Goal: Transaction & Acquisition: Book appointment/travel/reservation

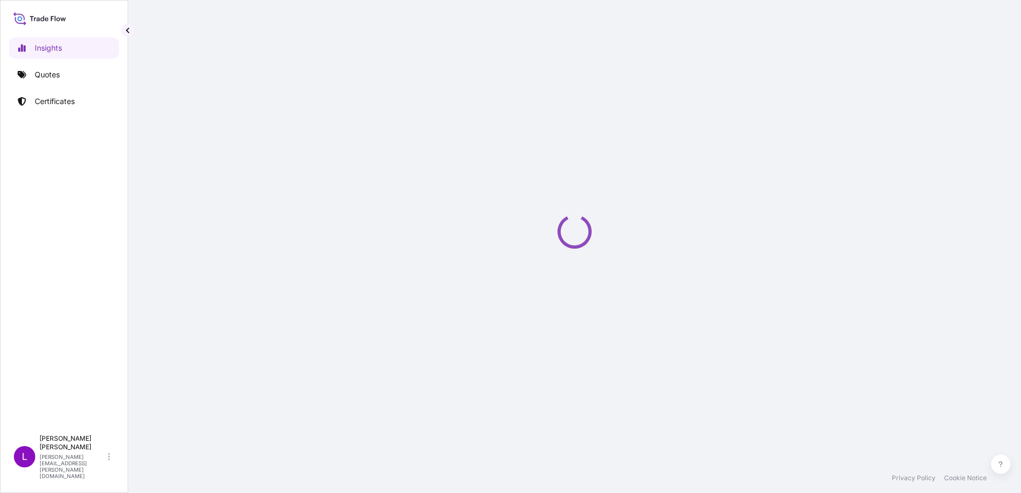
select select "2025"
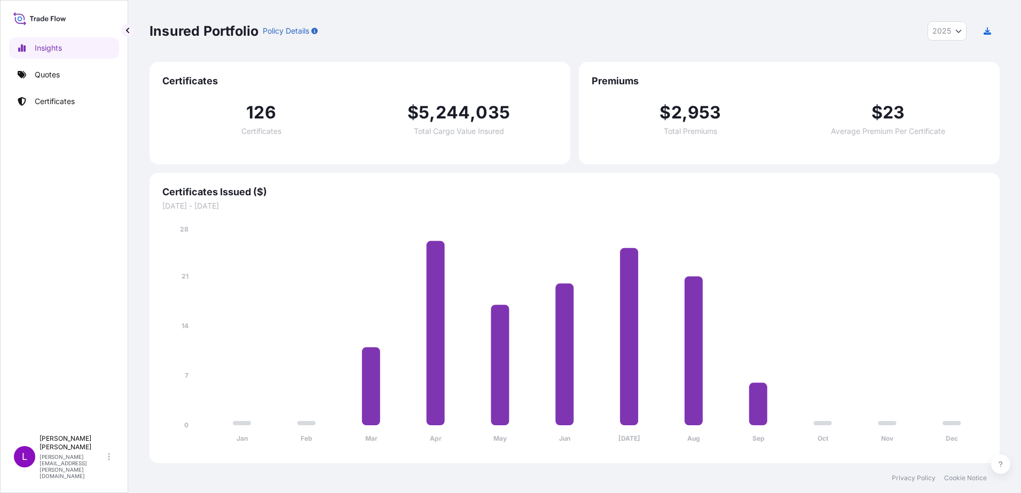
click at [184, 77] on span "Certificates" at bounding box center [359, 81] width 395 height 13
click at [37, 77] on p "Quotes" at bounding box center [47, 74] width 25 height 11
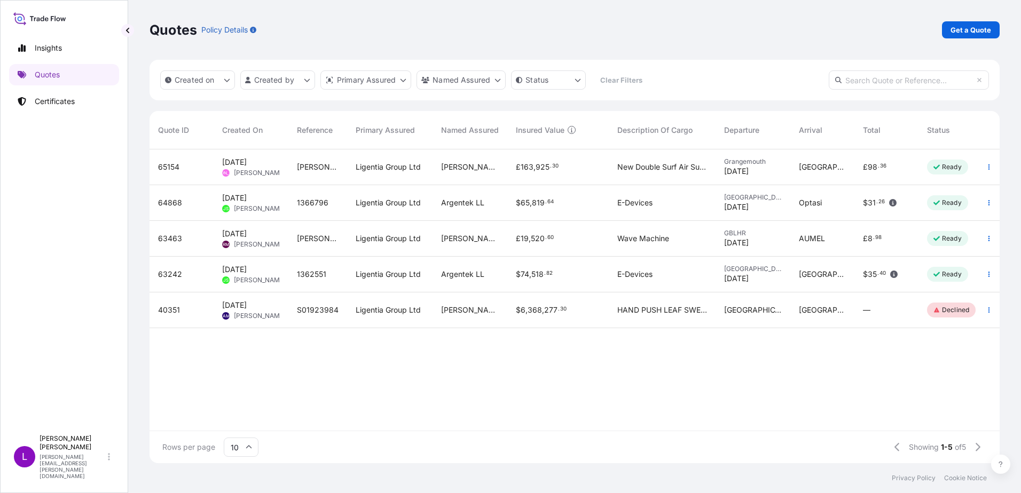
scroll to position [312, 842]
click at [975, 32] on p "Get a Quote" at bounding box center [970, 30] width 41 height 11
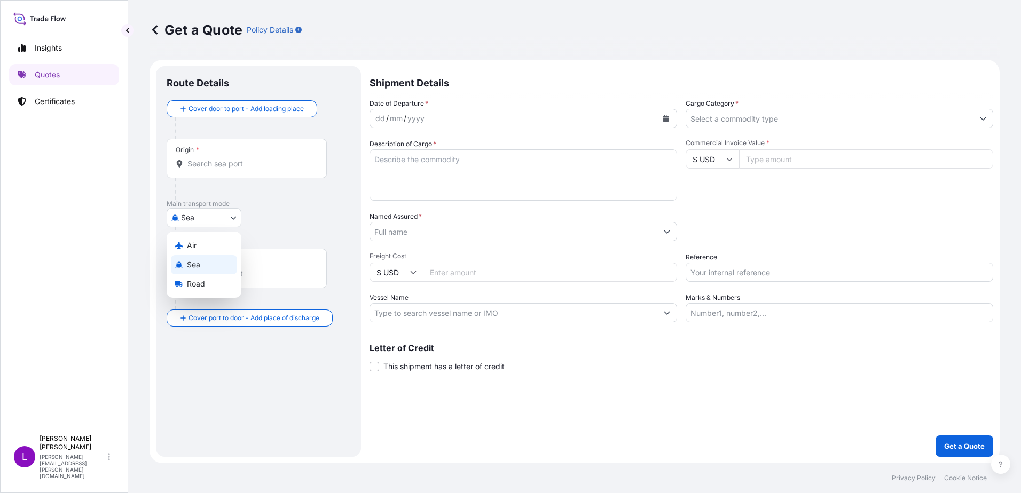
click at [233, 220] on body "Insights Quotes Certificates L [PERSON_NAME] [PERSON_NAME][EMAIL_ADDRESS][PERSO…" at bounding box center [510, 246] width 1021 height 493
click at [211, 243] on div "Air" at bounding box center [204, 245] width 66 height 19
select select "Air"
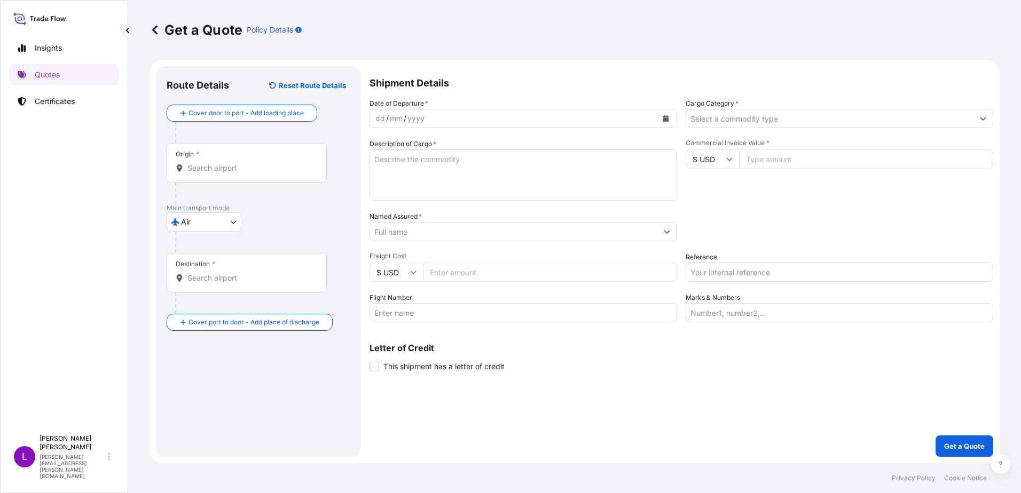
click at [240, 161] on div "Origin *" at bounding box center [247, 163] width 160 height 40
click at [240, 163] on input "Origin *" at bounding box center [250, 168] width 126 height 11
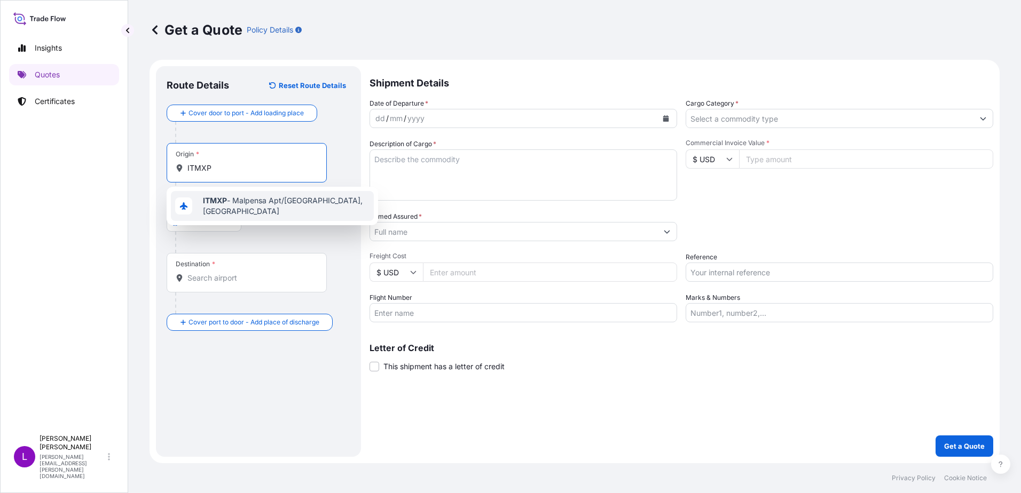
click at [261, 207] on span "ITMXP - Malpensa Apt/[GEOGRAPHIC_DATA], [GEOGRAPHIC_DATA]" at bounding box center [286, 205] width 167 height 21
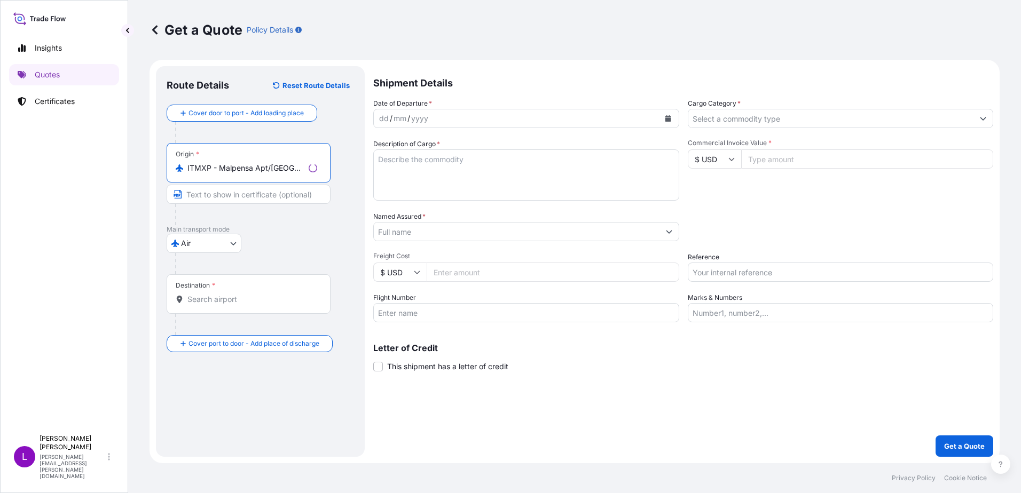
type input "ITMXP - Malpensa Apt/[GEOGRAPHIC_DATA], [GEOGRAPHIC_DATA]"
click at [257, 297] on input "Destination *" at bounding box center [252, 299] width 130 height 11
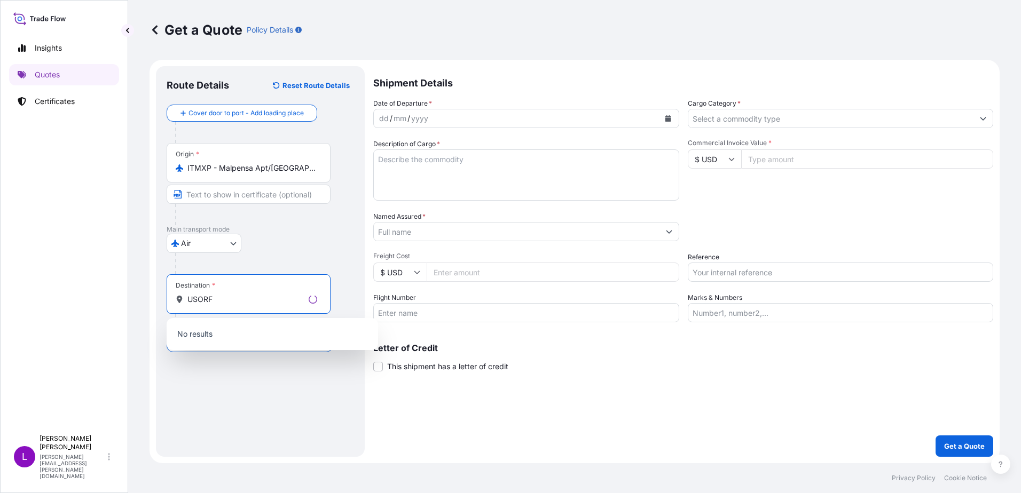
type input "USORF"
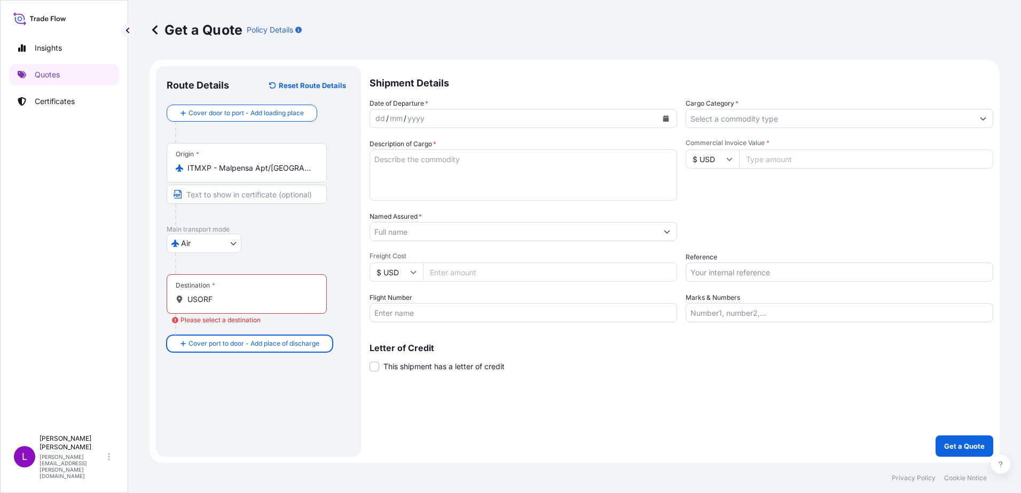
click at [257, 297] on input "USORF" at bounding box center [250, 299] width 126 height 11
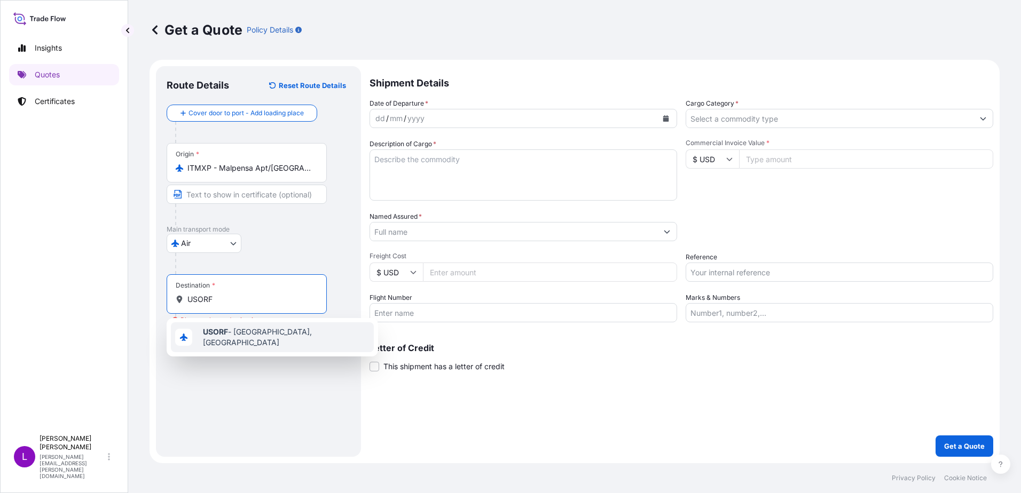
click at [263, 332] on span "USORF - [GEOGRAPHIC_DATA], [GEOGRAPHIC_DATA]" at bounding box center [286, 337] width 167 height 21
type input "USORF - [GEOGRAPHIC_DATA], [GEOGRAPHIC_DATA]"
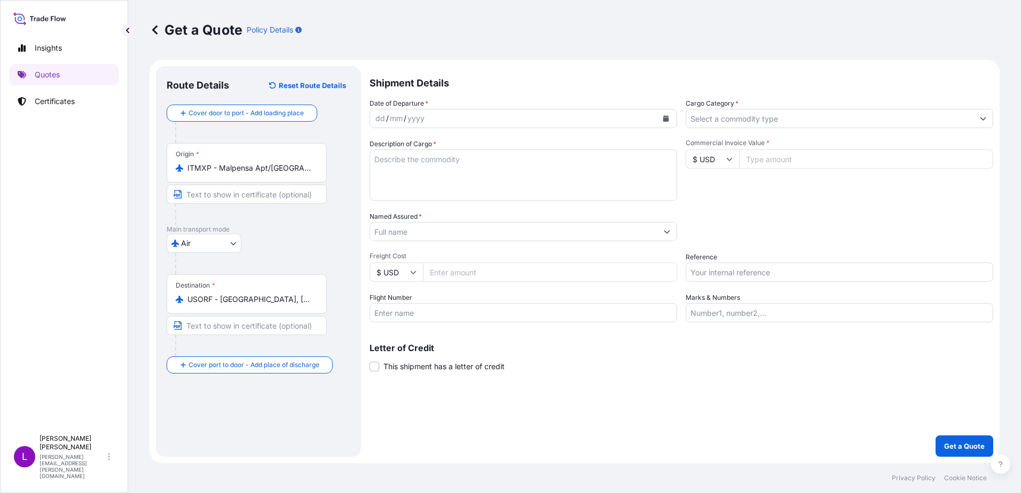
click at [666, 120] on icon "Calendar" at bounding box center [666, 118] width 6 height 6
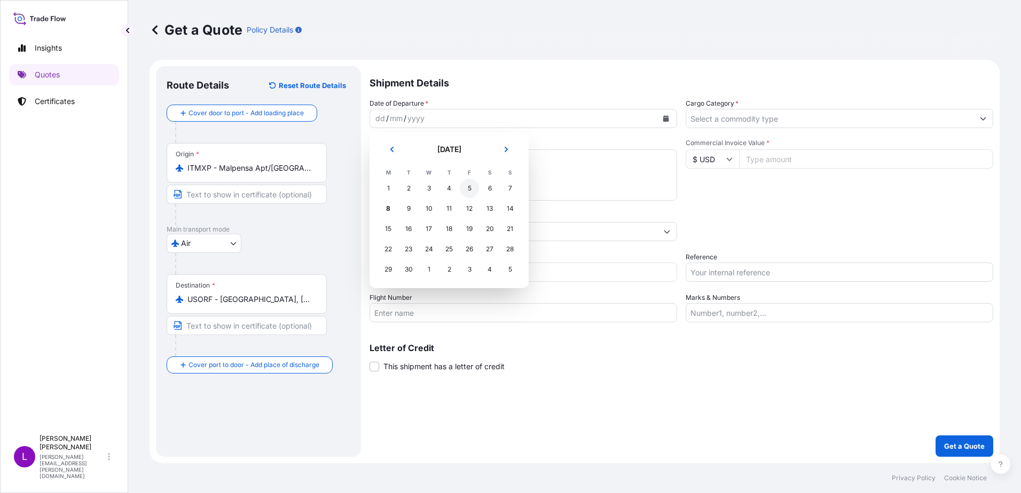
click at [469, 191] on div "5" at bounding box center [469, 188] width 19 height 19
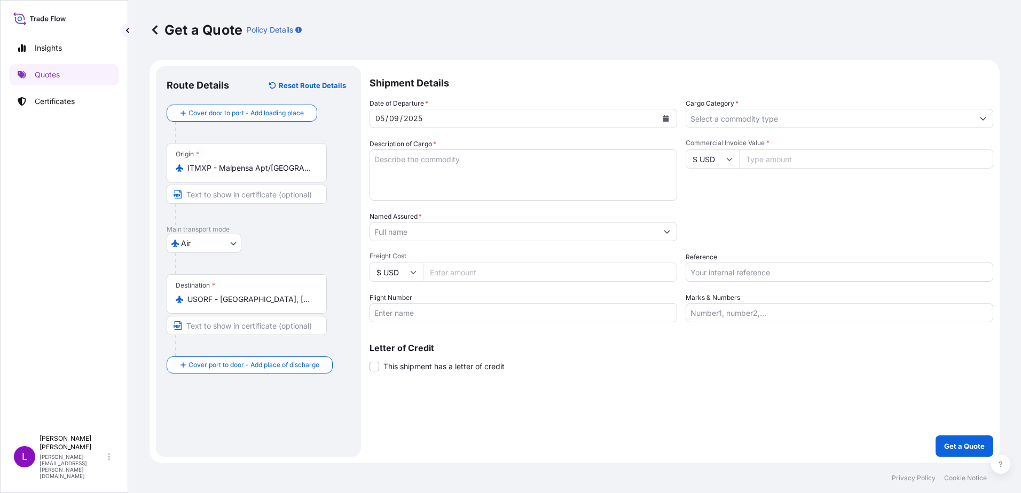
click at [440, 171] on textarea "Description of Cargo *" at bounding box center [523, 174] width 308 height 51
click at [372, 159] on textarea "PANELS" at bounding box center [523, 174] width 308 height 51
type textarea "FIBER CEMENT PANELS"
click at [474, 234] on input "Named Assured *" at bounding box center [513, 231] width 287 height 19
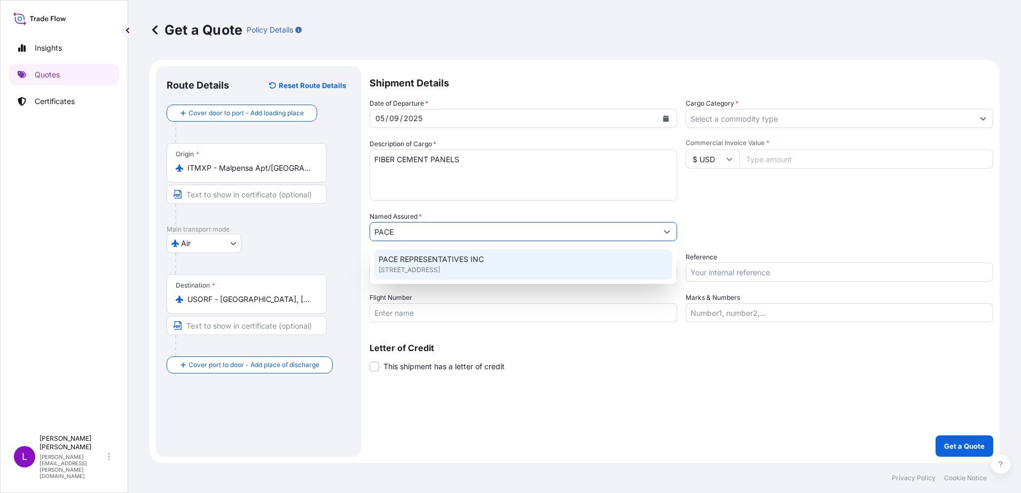
click at [470, 263] on span "PACE REPRESENTATIVES INC" at bounding box center [431, 259] width 105 height 11
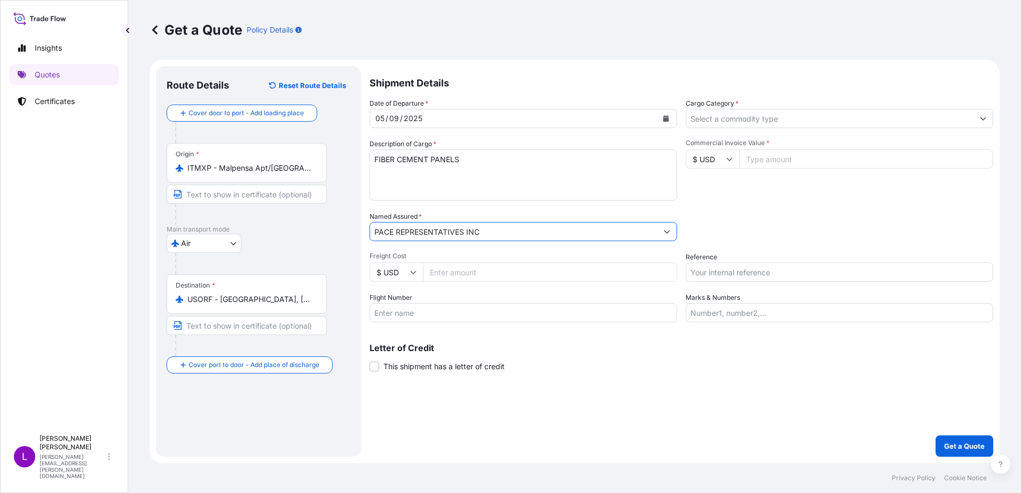
type input "PACE REPRESENTATIVES INC"
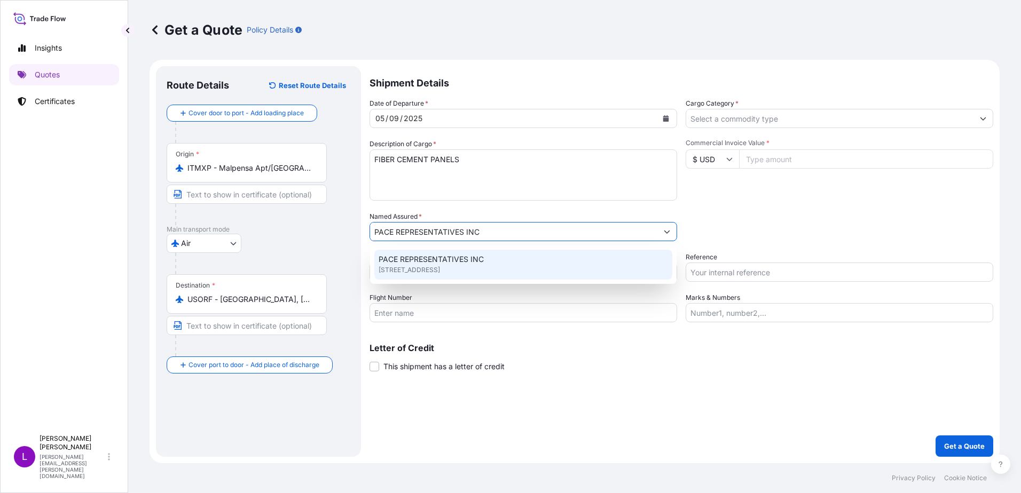
click at [412, 273] on div "PACE REPRESENTATIVES INC [STREET_ADDRESS]" at bounding box center [523, 265] width 298 height 30
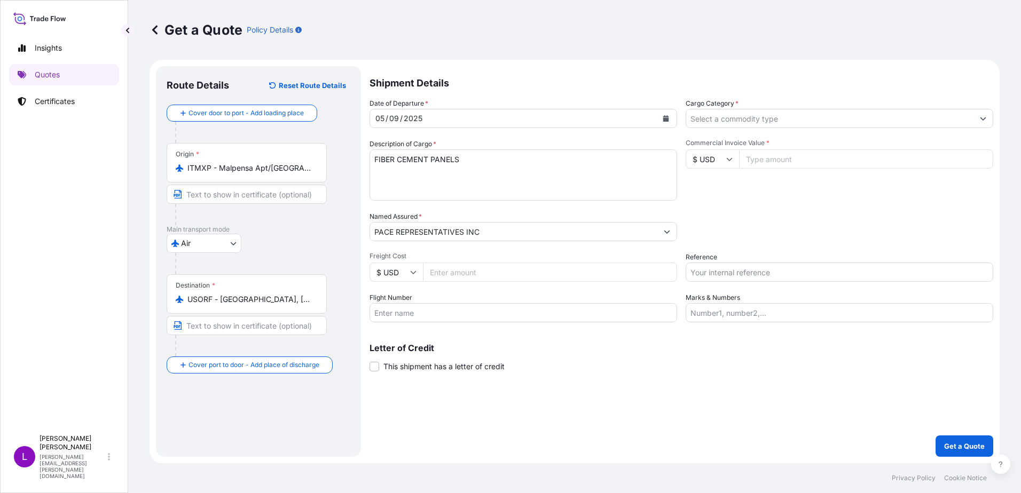
click at [417, 273] on input "$ USD" at bounding box center [395, 272] width 53 height 19
click at [403, 304] on div "€ EUR" at bounding box center [396, 301] width 45 height 20
type input "€ EUR"
click at [443, 269] on input "Freight Cost" at bounding box center [550, 272] width 254 height 19
type input "18315.78"
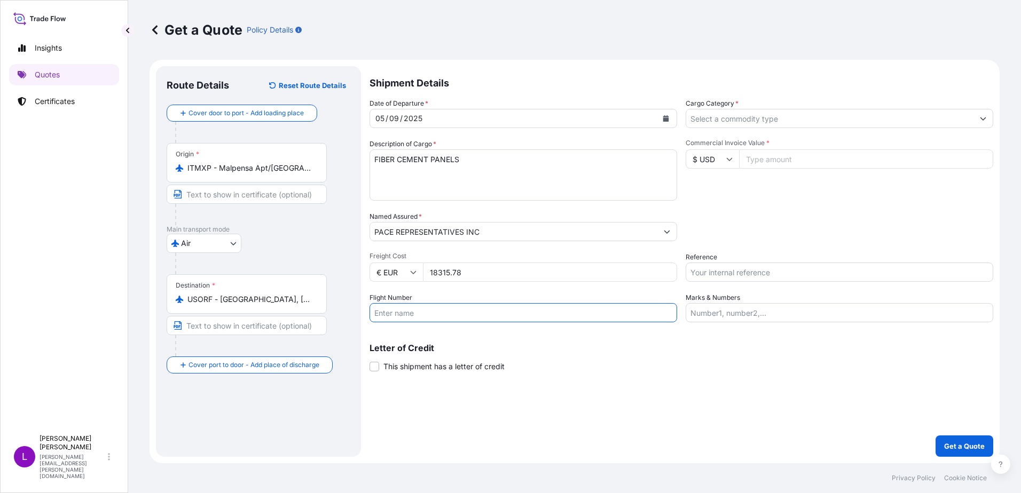
click at [466, 314] on input "Flight Number" at bounding box center [523, 312] width 308 height 19
click at [448, 319] on input "Flight Number" at bounding box center [523, 312] width 308 height 19
type input "AF0153L"
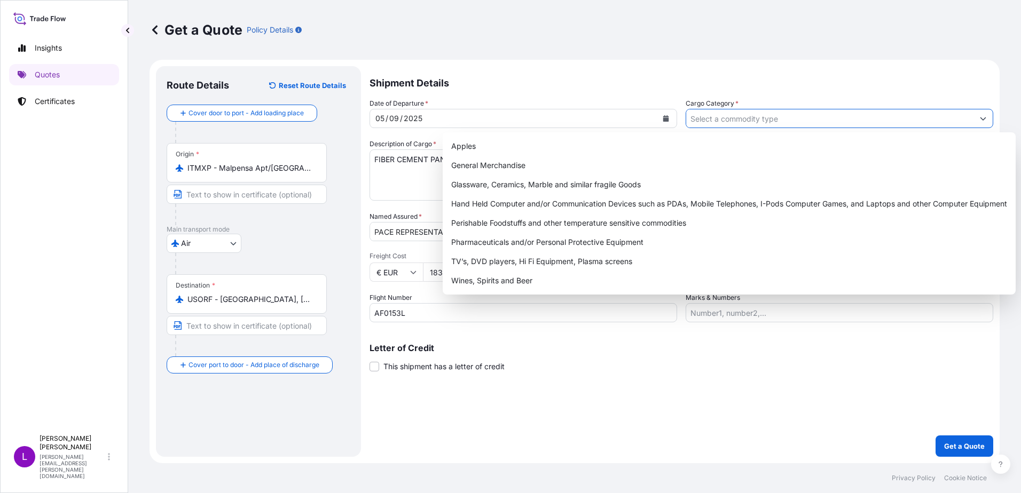
click at [791, 123] on input "Cargo Category *" at bounding box center [829, 118] width 287 height 19
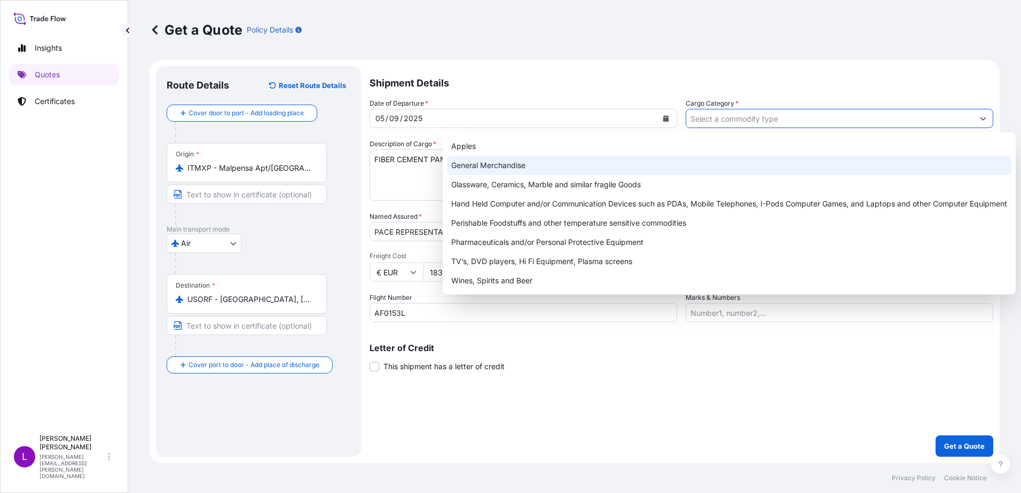
click at [477, 163] on div "General Merchandise" at bounding box center [729, 165] width 564 height 19
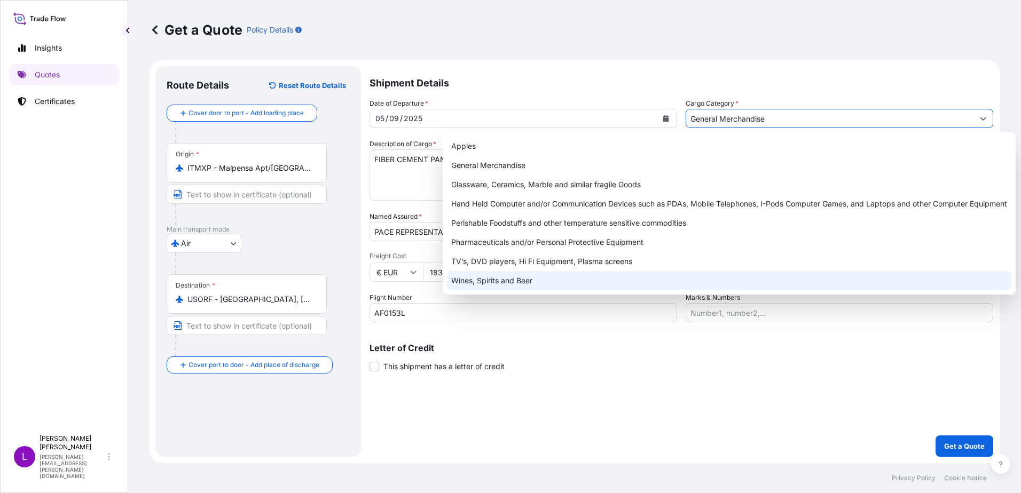
click at [458, 274] on div "Wines, Spirits and Beer" at bounding box center [729, 280] width 564 height 19
type input "Wines, Spirits and Beer"
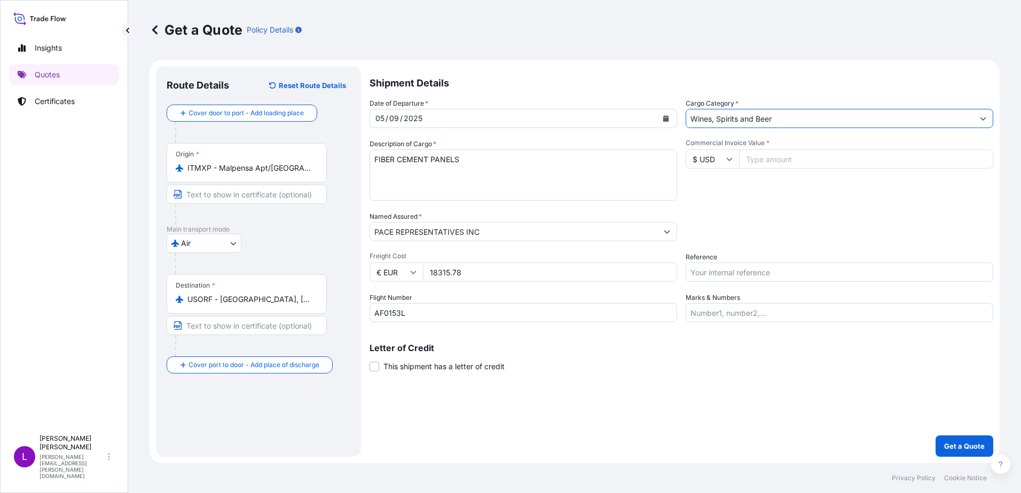
click at [482, 271] on input "18315.78" at bounding box center [550, 272] width 254 height 19
type input "1"
type input "7600"
click at [773, 158] on input "Commercial Invoice Value *" at bounding box center [866, 158] width 254 height 19
click at [730, 159] on icon at bounding box center [729, 159] width 6 height 6
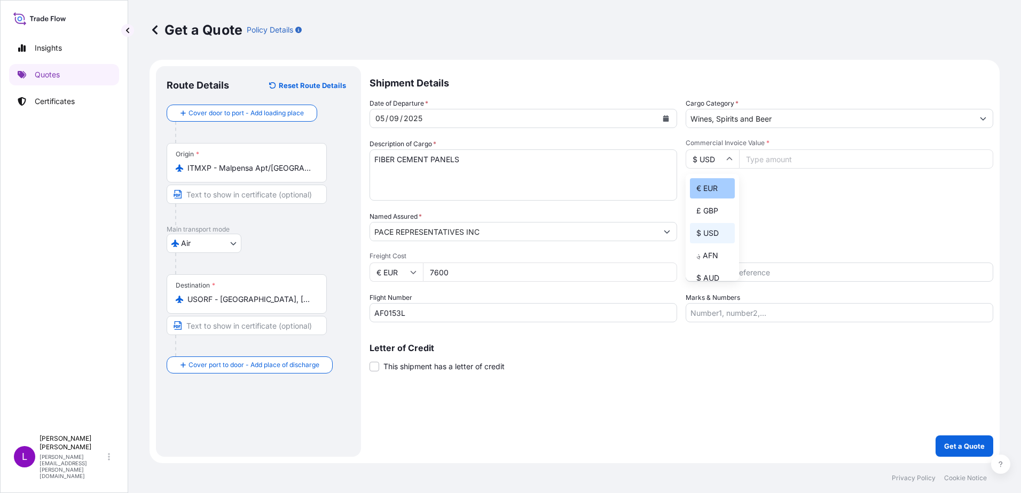
click at [716, 187] on div "€ EUR" at bounding box center [712, 188] width 45 height 20
type input "€ EUR"
click at [773, 159] on input "Commercial Invoice Value *" at bounding box center [866, 158] width 254 height 19
type input "18315.78"
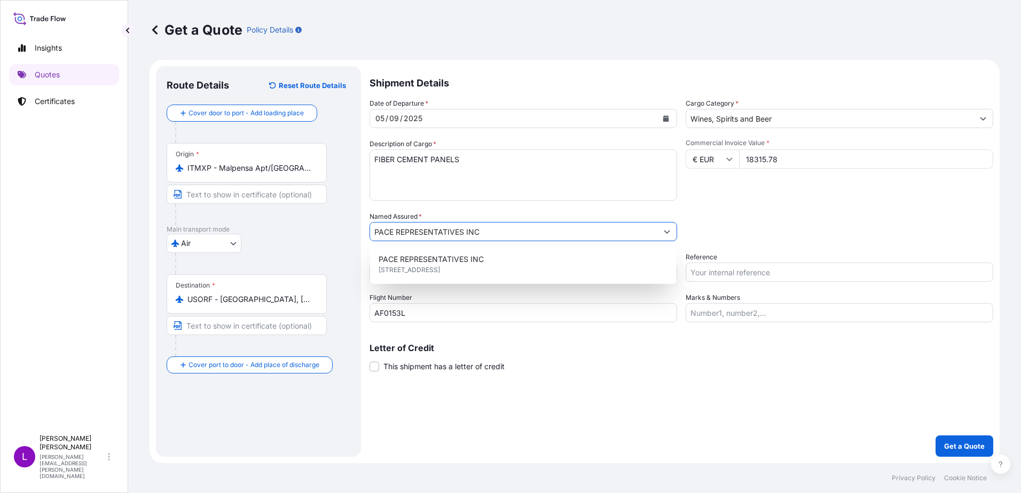
click at [820, 217] on div "Packing Category Type to search a container mode Please select a primary mode o…" at bounding box center [840, 226] width 308 height 30
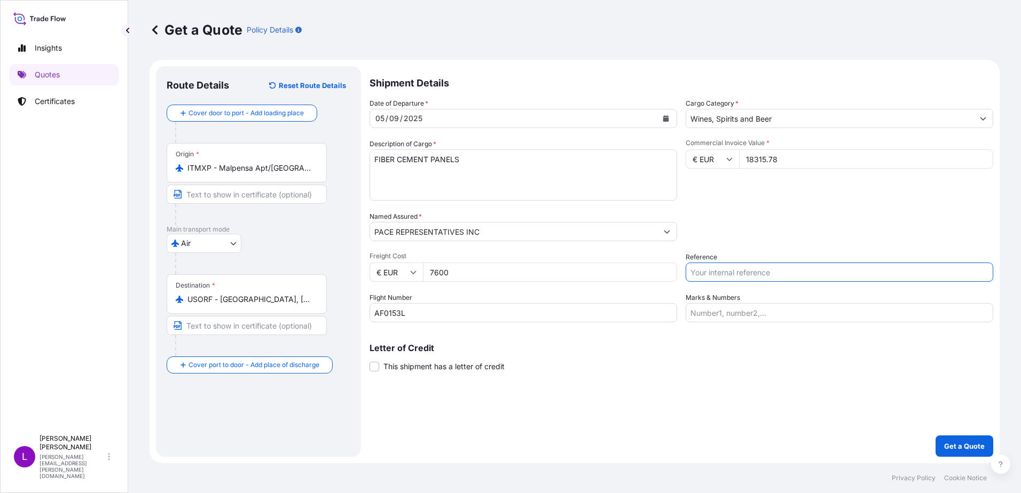
click at [768, 272] on input "Reference" at bounding box center [840, 272] width 308 height 19
type input "S02045589"
click at [957, 443] on p "Get a Quote" at bounding box center [964, 446] width 41 height 11
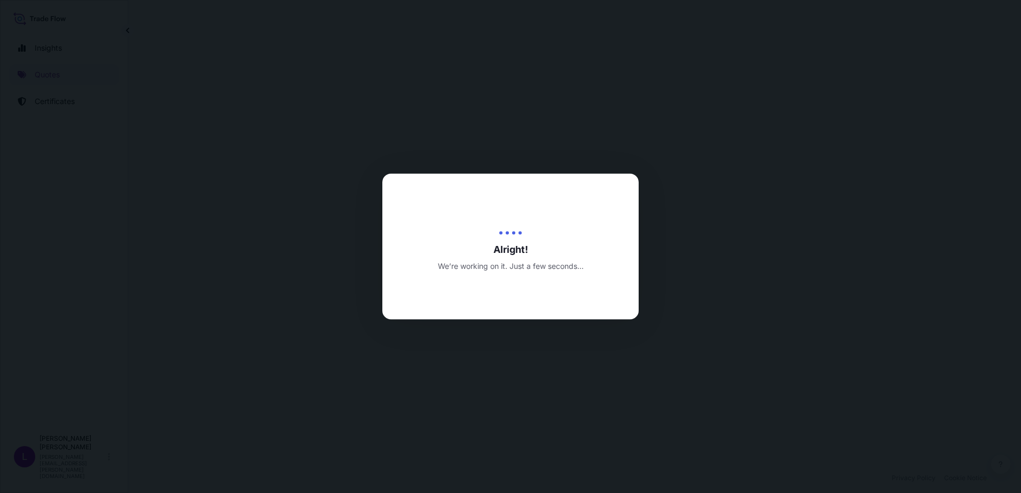
select select "Air"
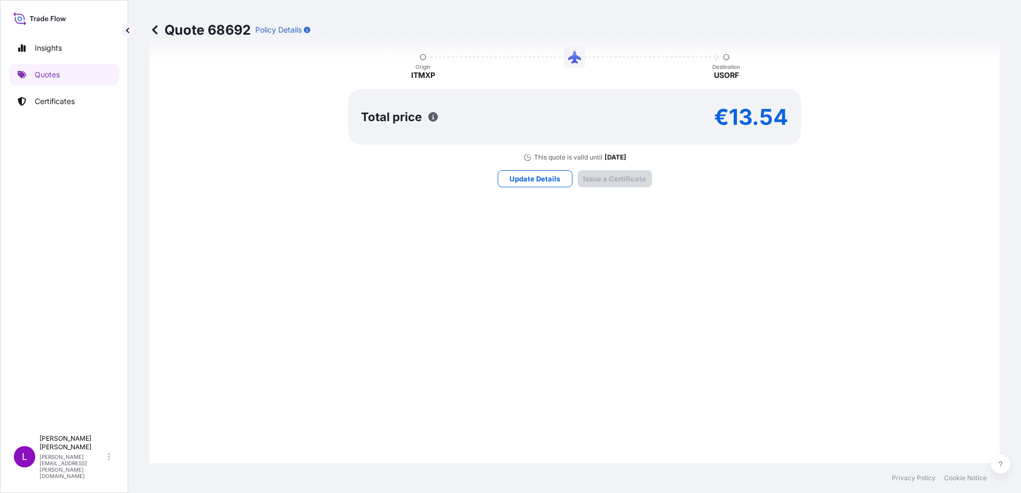
scroll to position [613, 0]
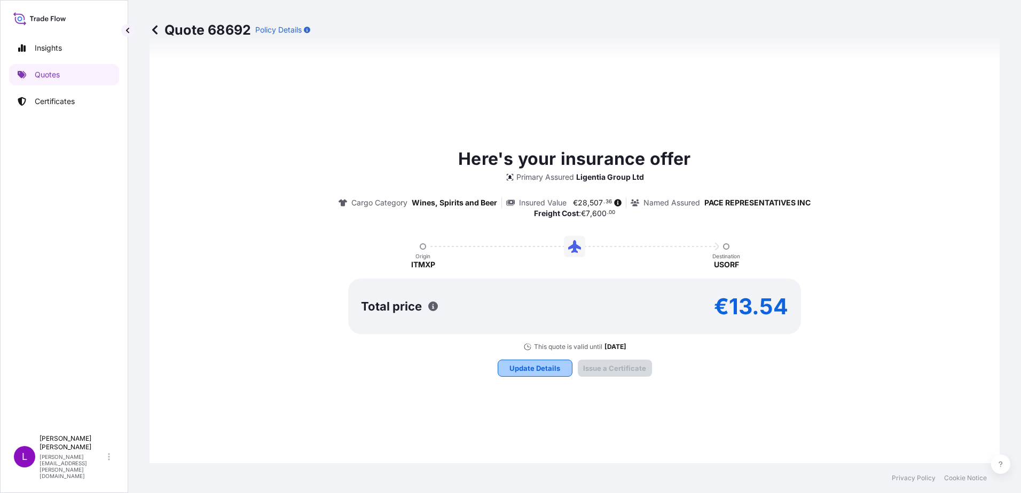
click at [528, 366] on p "Update Details" at bounding box center [534, 368] width 51 height 11
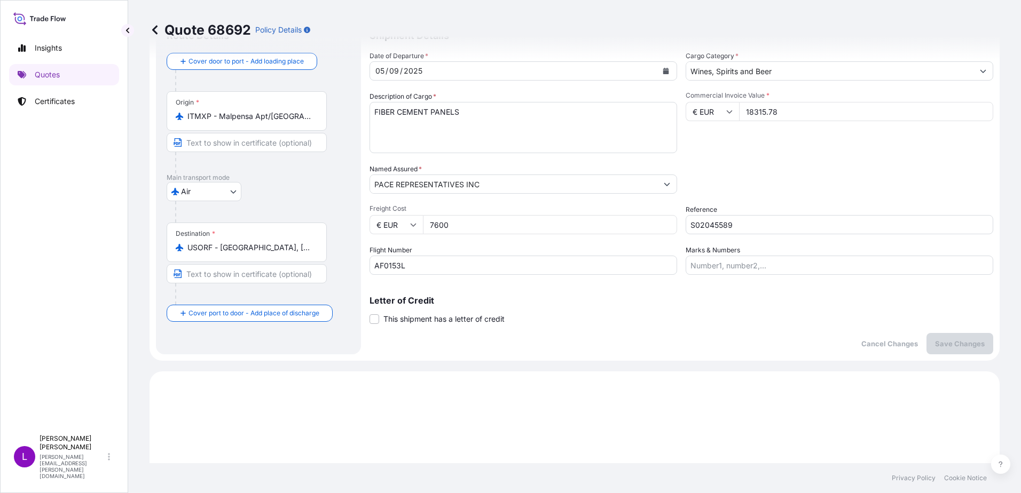
scroll to position [17, 0]
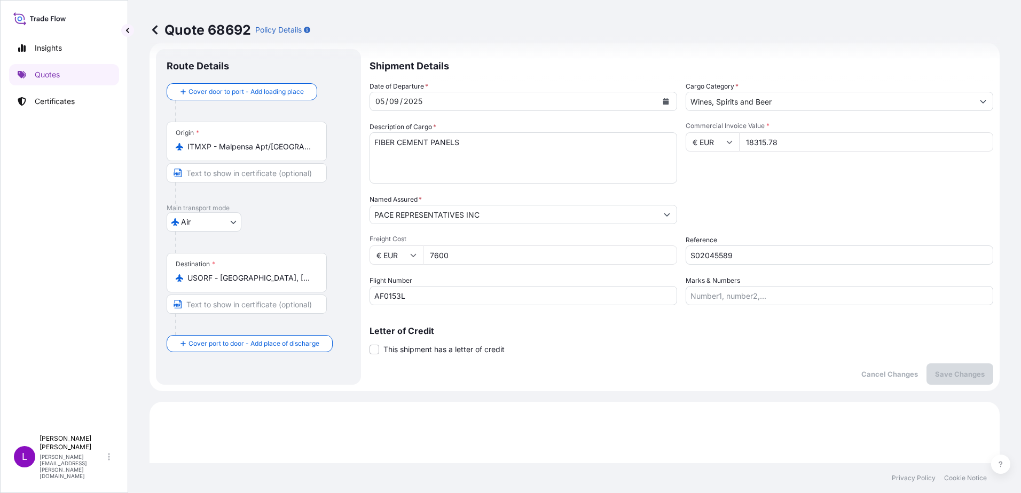
click at [973, 101] on button "Show suggestions" at bounding box center [982, 101] width 19 height 19
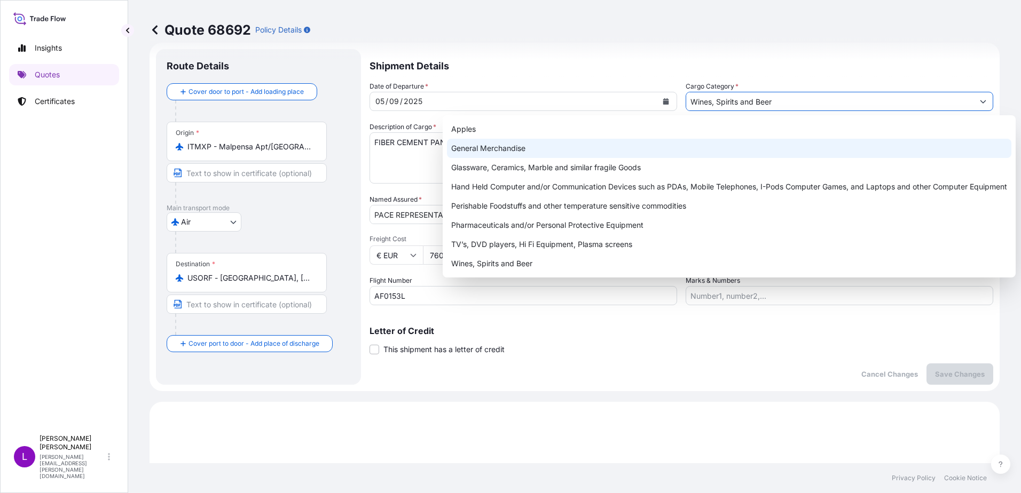
click at [490, 144] on div "General Merchandise" at bounding box center [729, 148] width 564 height 19
type input "General Merchandise"
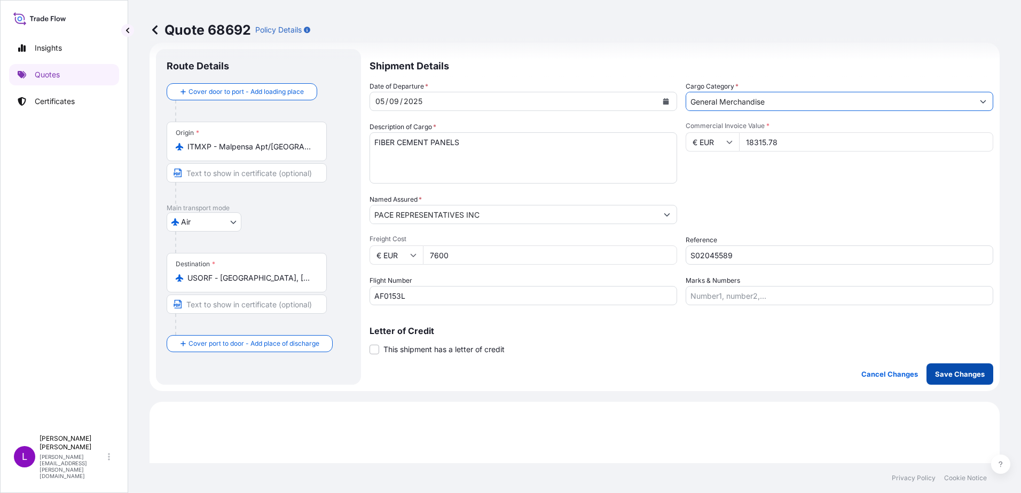
click at [950, 376] on p "Save Changes" at bounding box center [960, 374] width 50 height 11
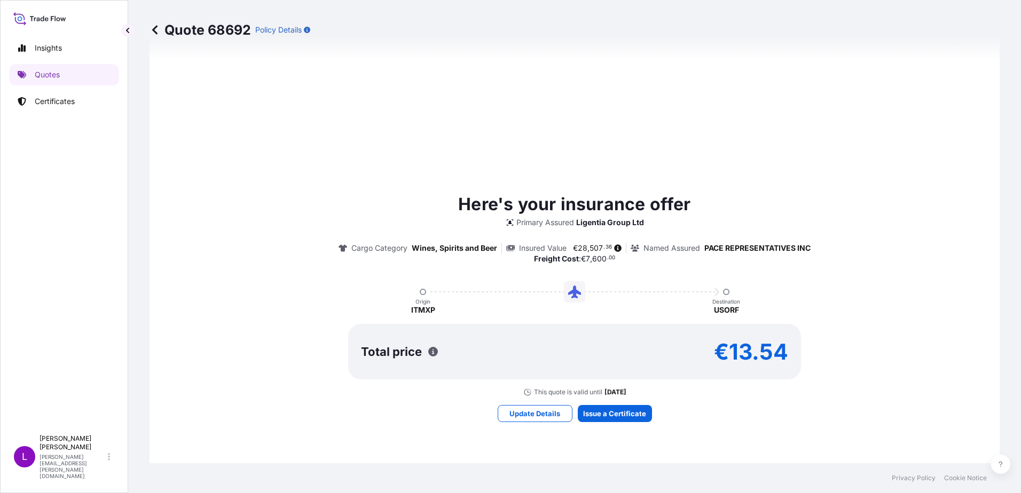
select select "Air"
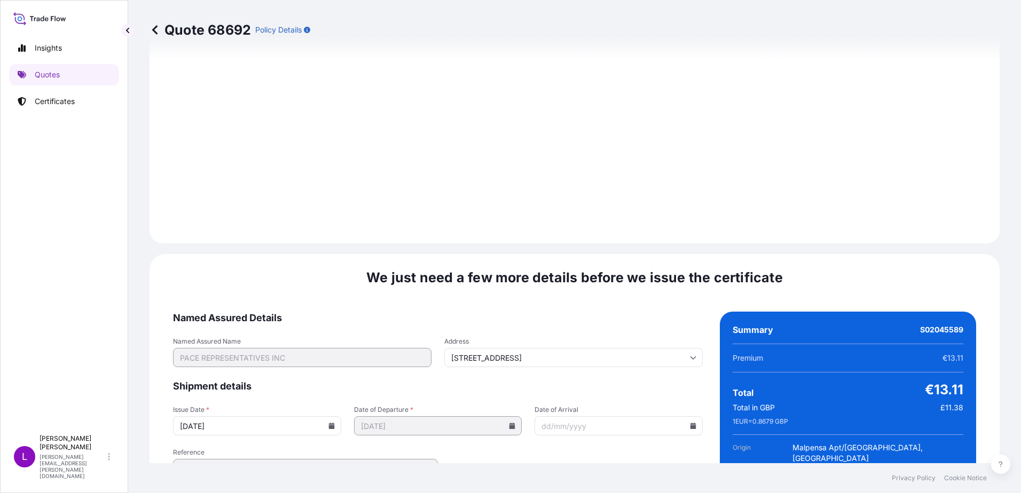
scroll to position [1147, 0]
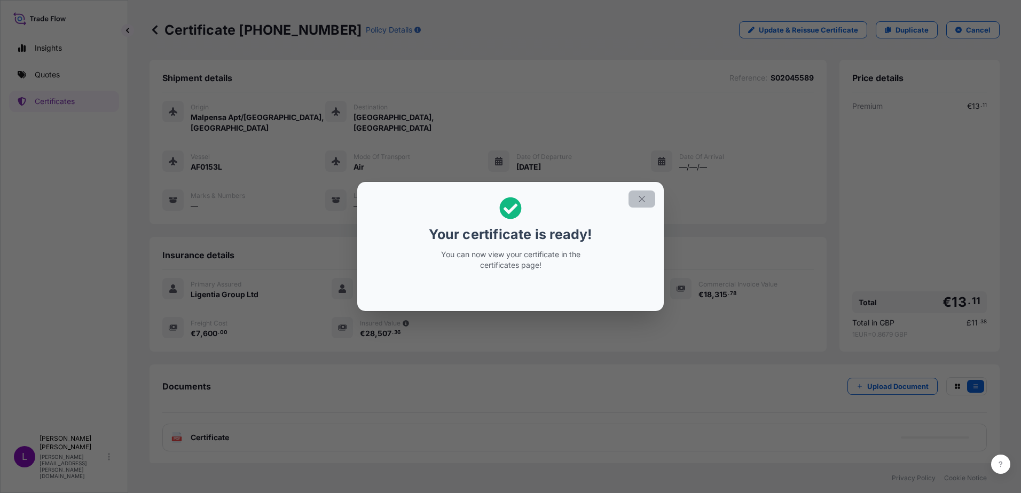
click at [640, 195] on icon "button" at bounding box center [642, 199] width 10 height 10
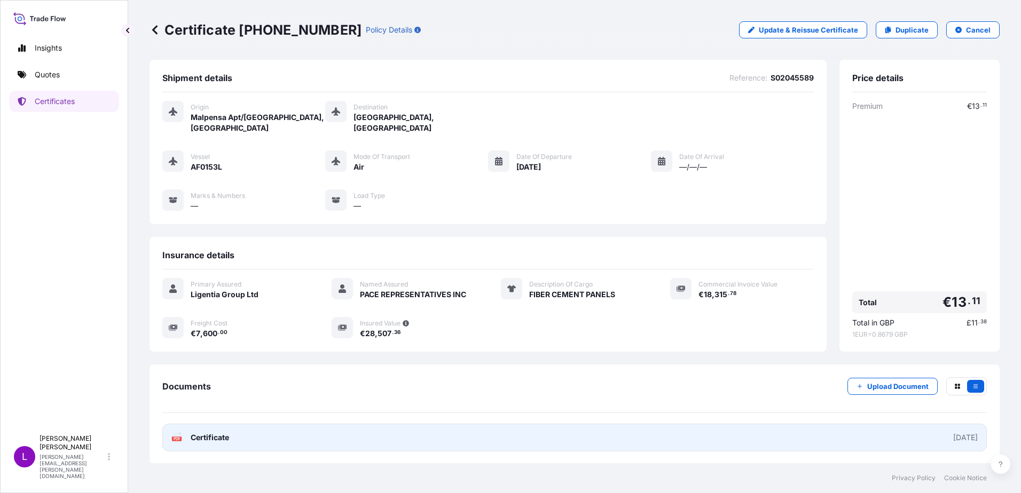
click at [229, 432] on span "Certificate" at bounding box center [210, 437] width 38 height 11
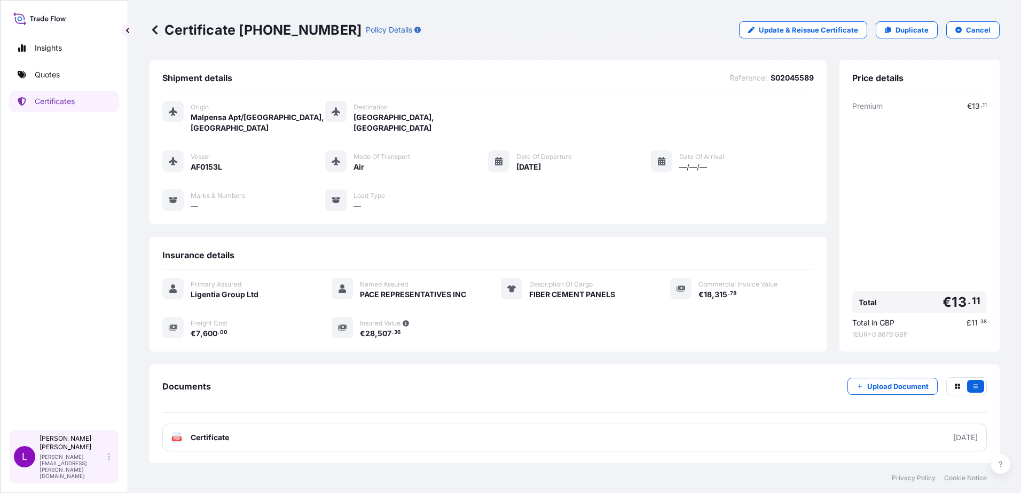
click at [57, 452] on p "[PERSON_NAME]" at bounding box center [73, 443] width 66 height 17
